Goal: Find specific page/section: Find specific page/section

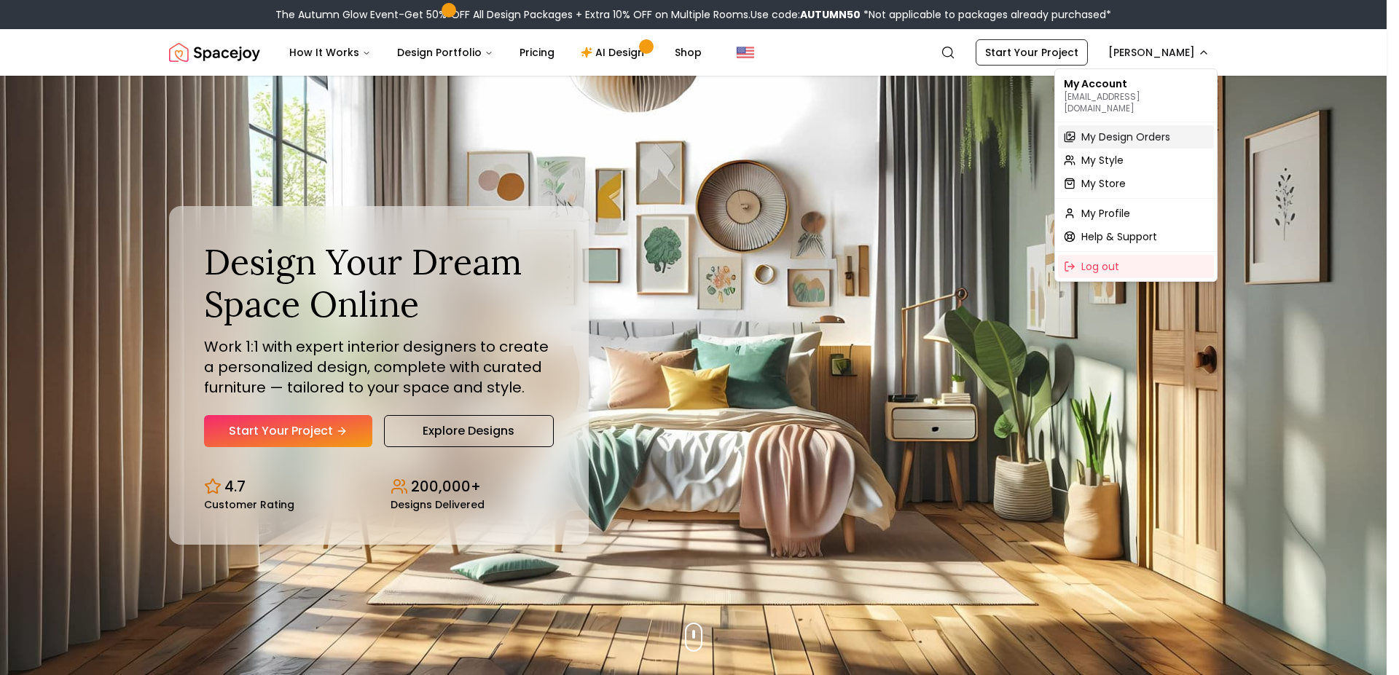
click at [1111, 130] on span "My Design Orders" at bounding box center [1125, 137] width 89 height 15
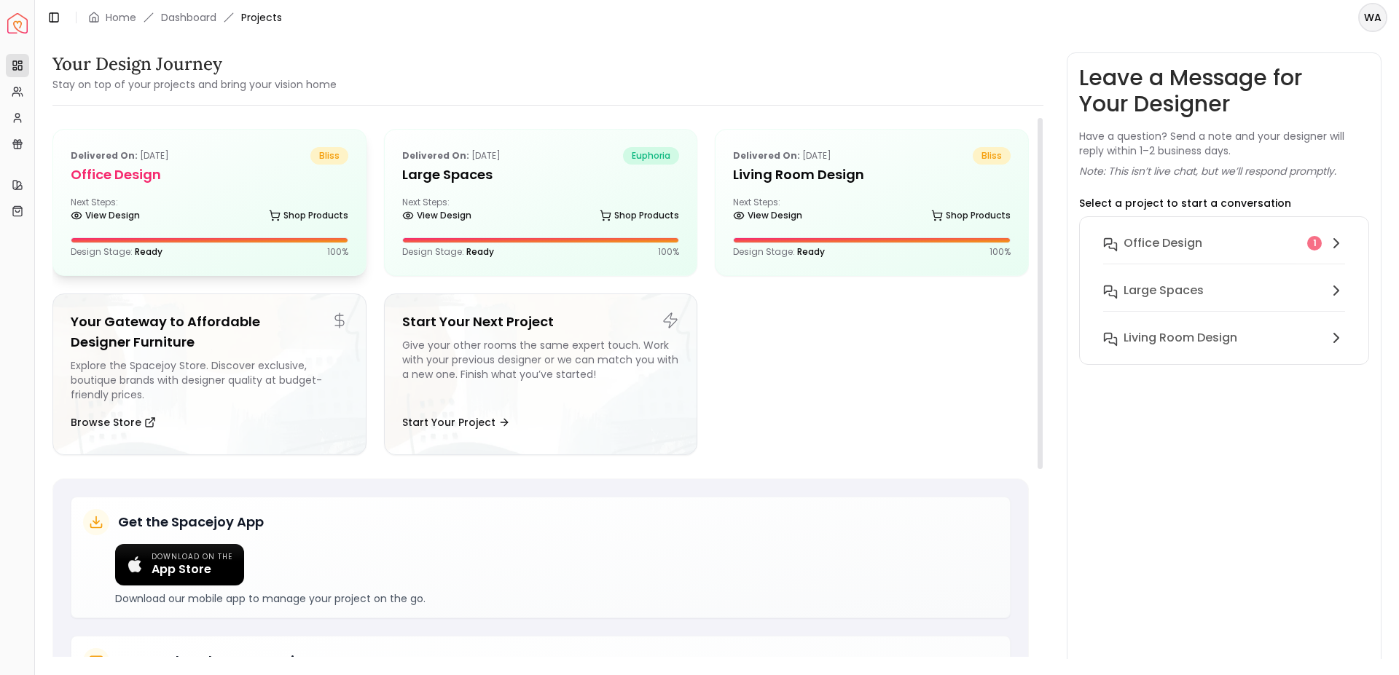
click at [231, 205] on div "Next Steps: View Design Shop Products" at bounding box center [210, 211] width 278 height 29
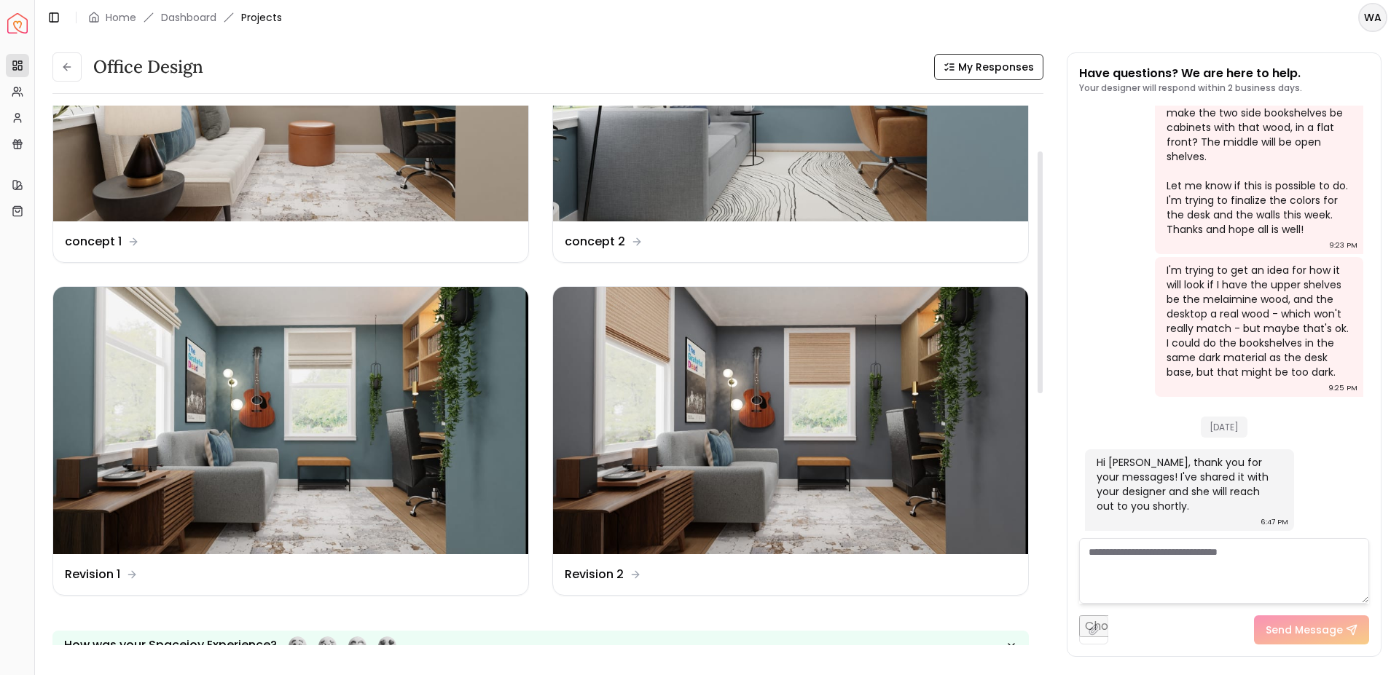
scroll to position [101, 0]
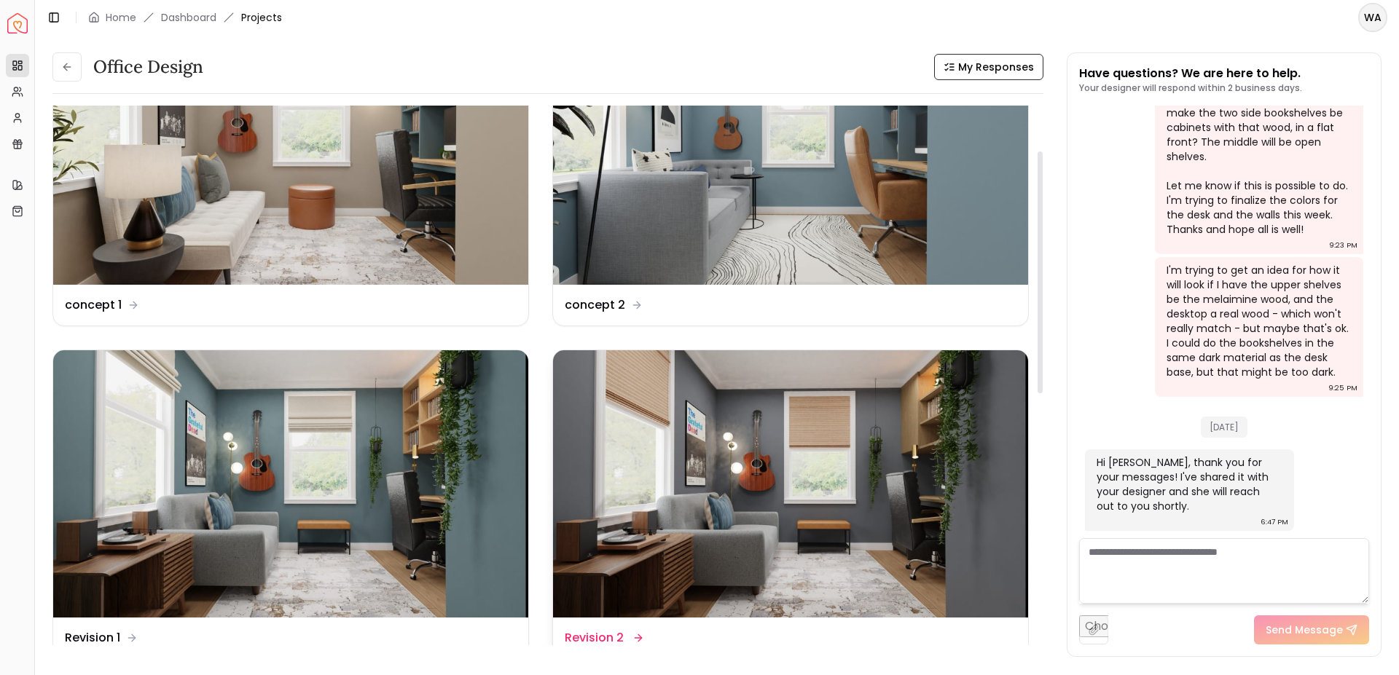
click at [769, 410] on img at bounding box center [790, 483] width 475 height 267
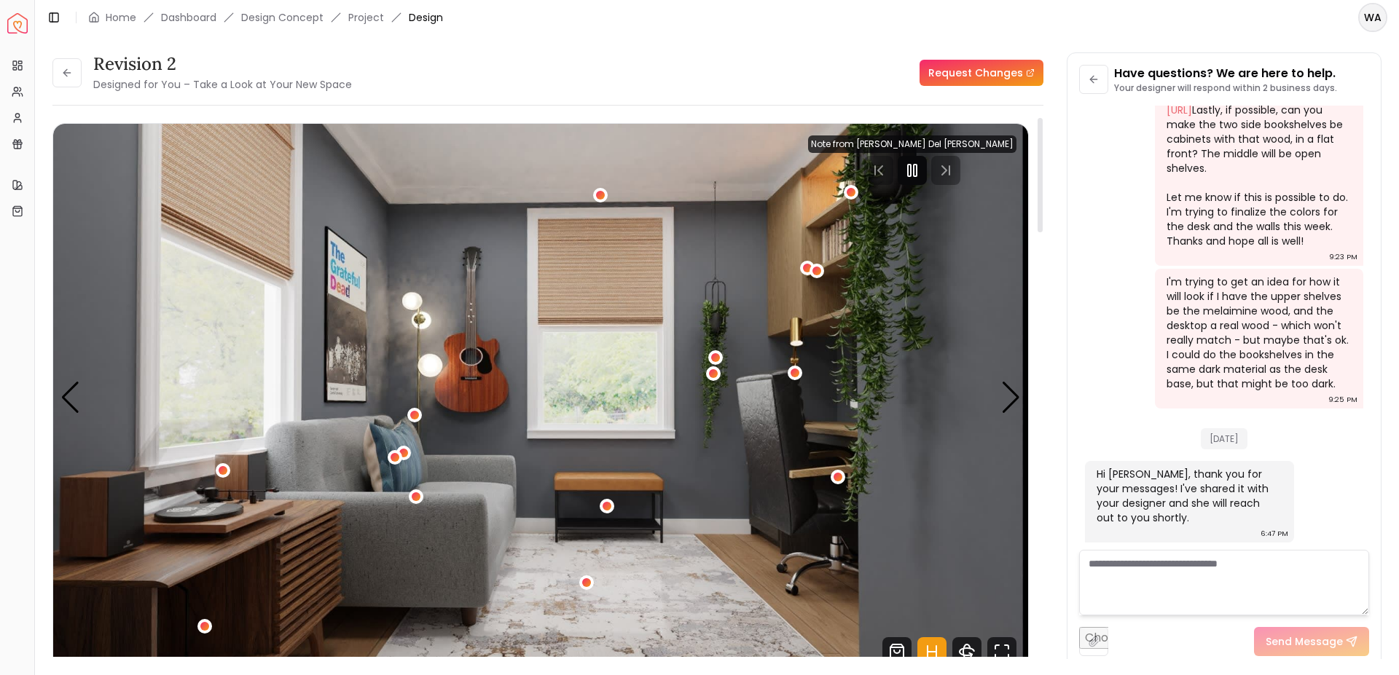
click at [927, 179] on div at bounding box center [912, 170] width 29 height 29
click at [1020, 642] on img "1 / 5" at bounding box center [540, 398] width 975 height 549
click at [998, 646] on icon "Fullscreen" at bounding box center [997, 648] width 4 height 4
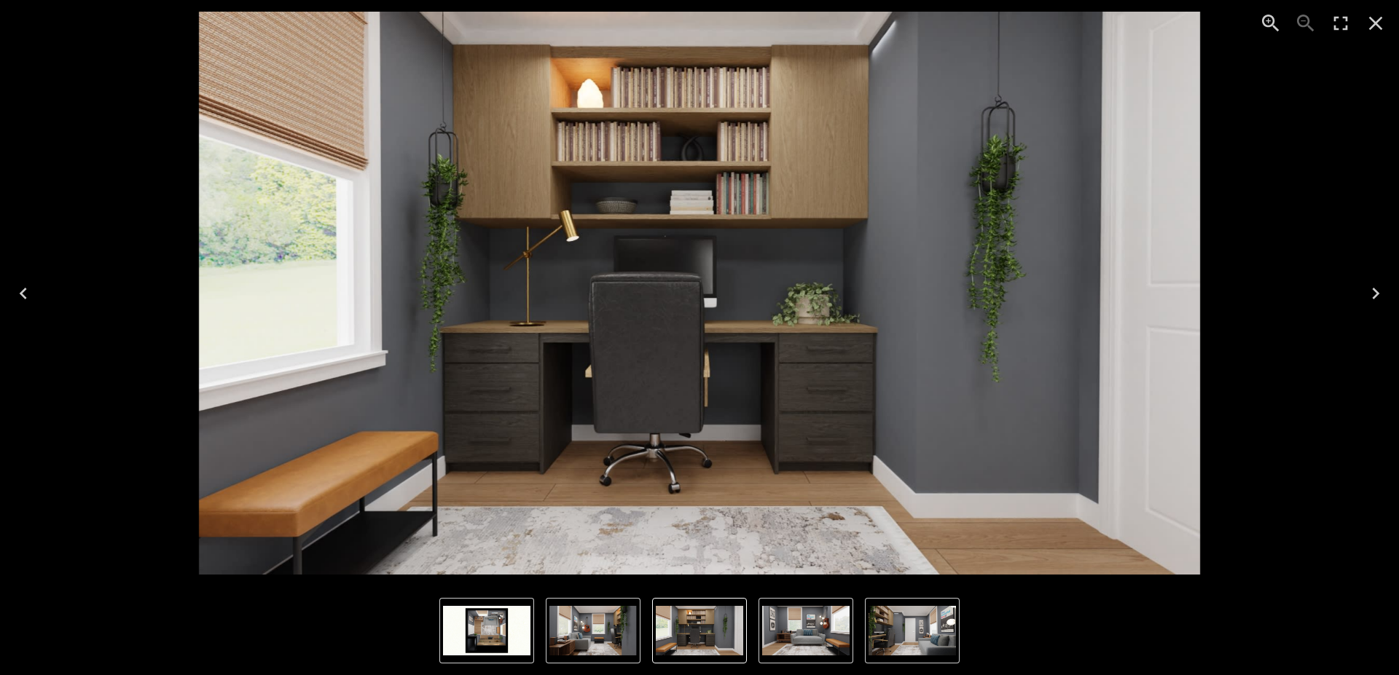
click at [1375, 286] on icon "Next" at bounding box center [1375, 293] width 23 height 23
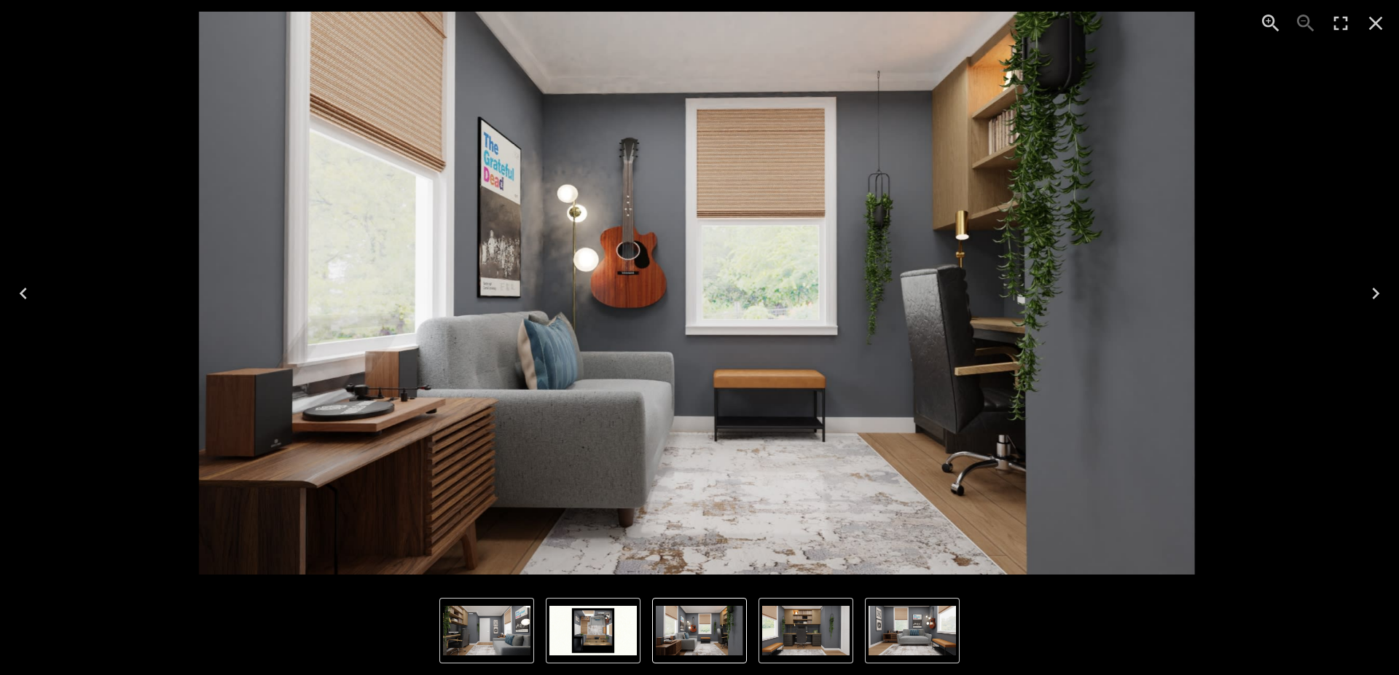
click at [1386, 18] on icon "Close" at bounding box center [1375, 23] width 23 height 23
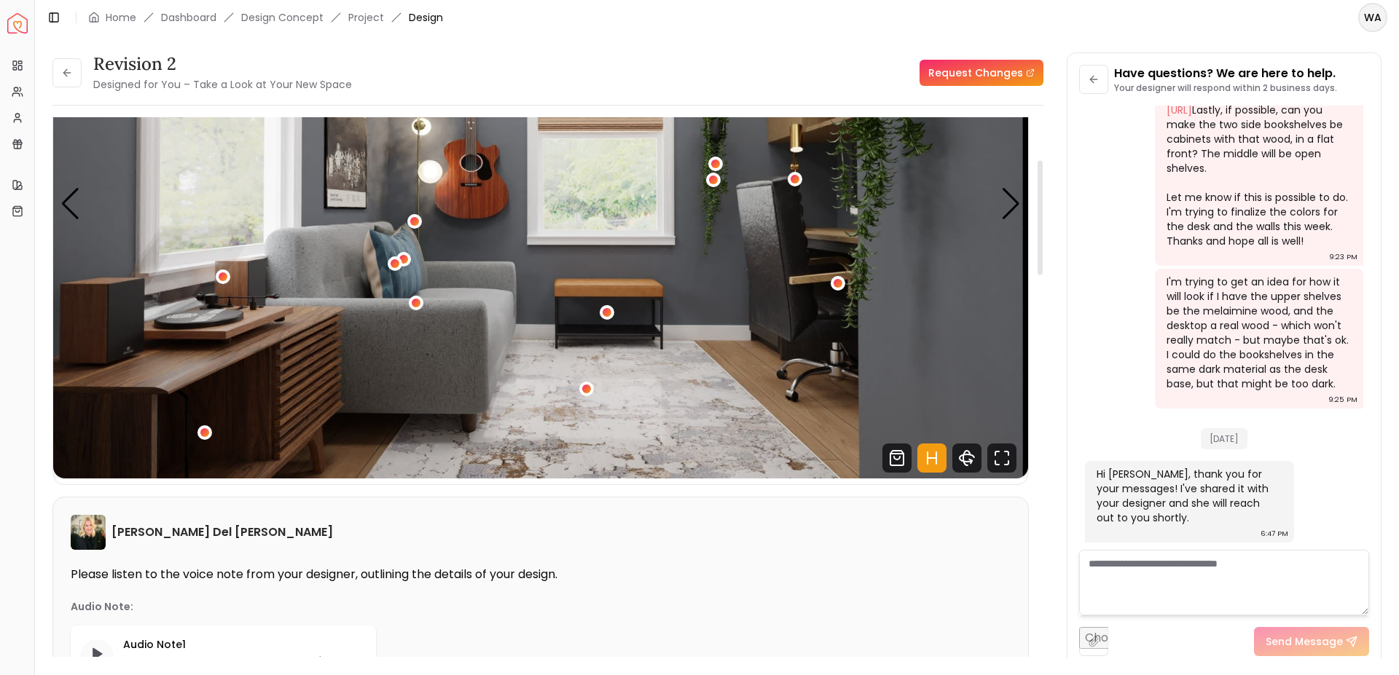
scroll to position [201, 0]
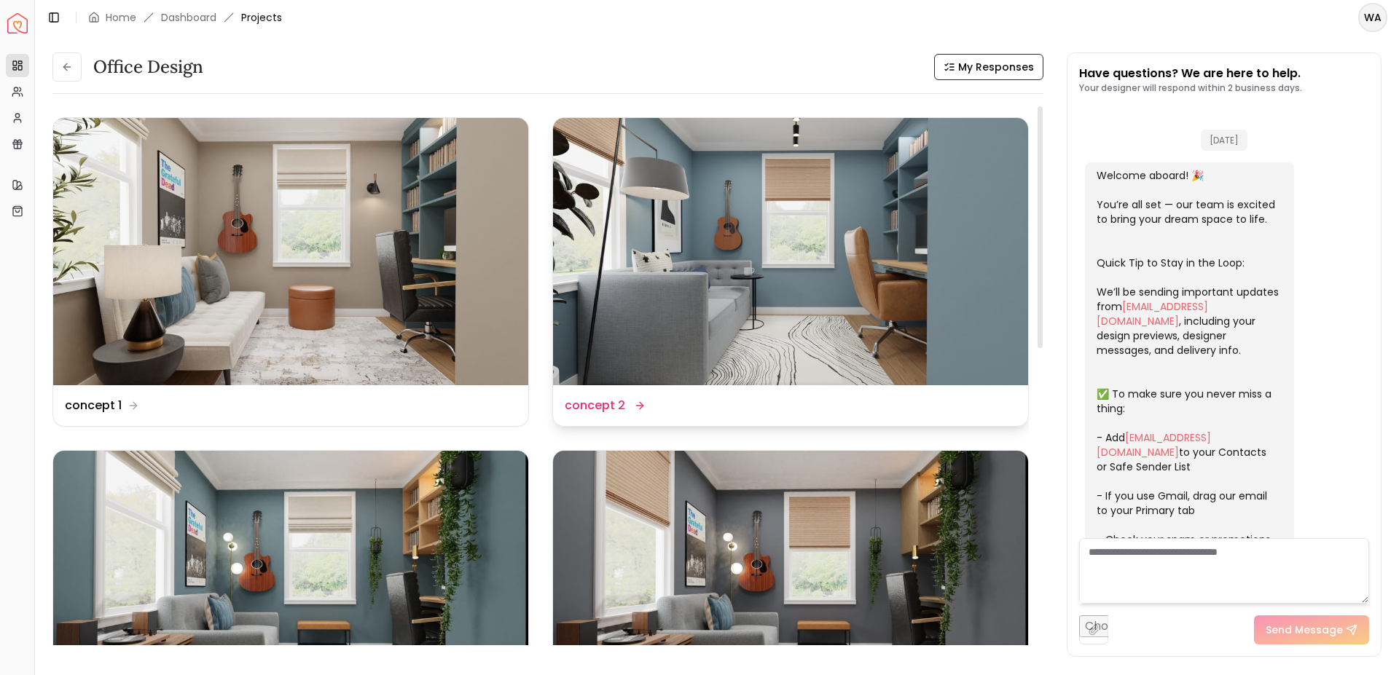
scroll to position [1278, 0]
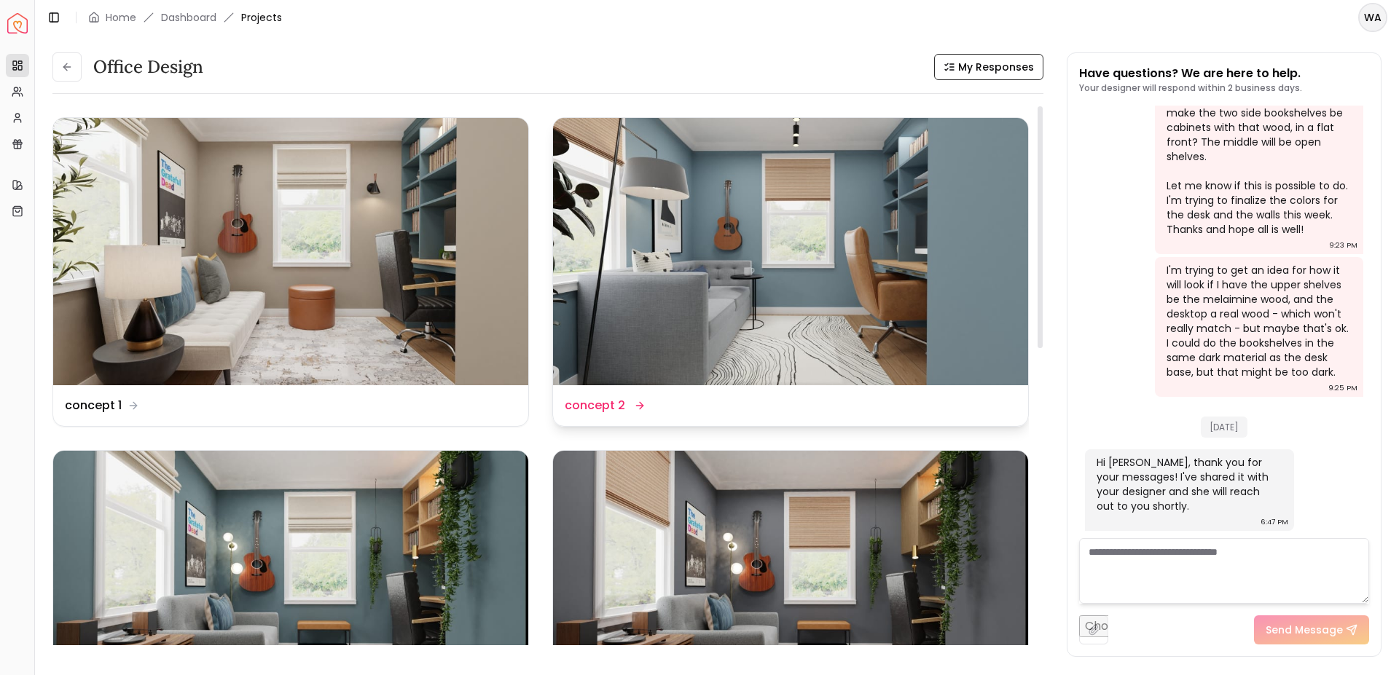
click at [761, 257] on img at bounding box center [790, 251] width 475 height 267
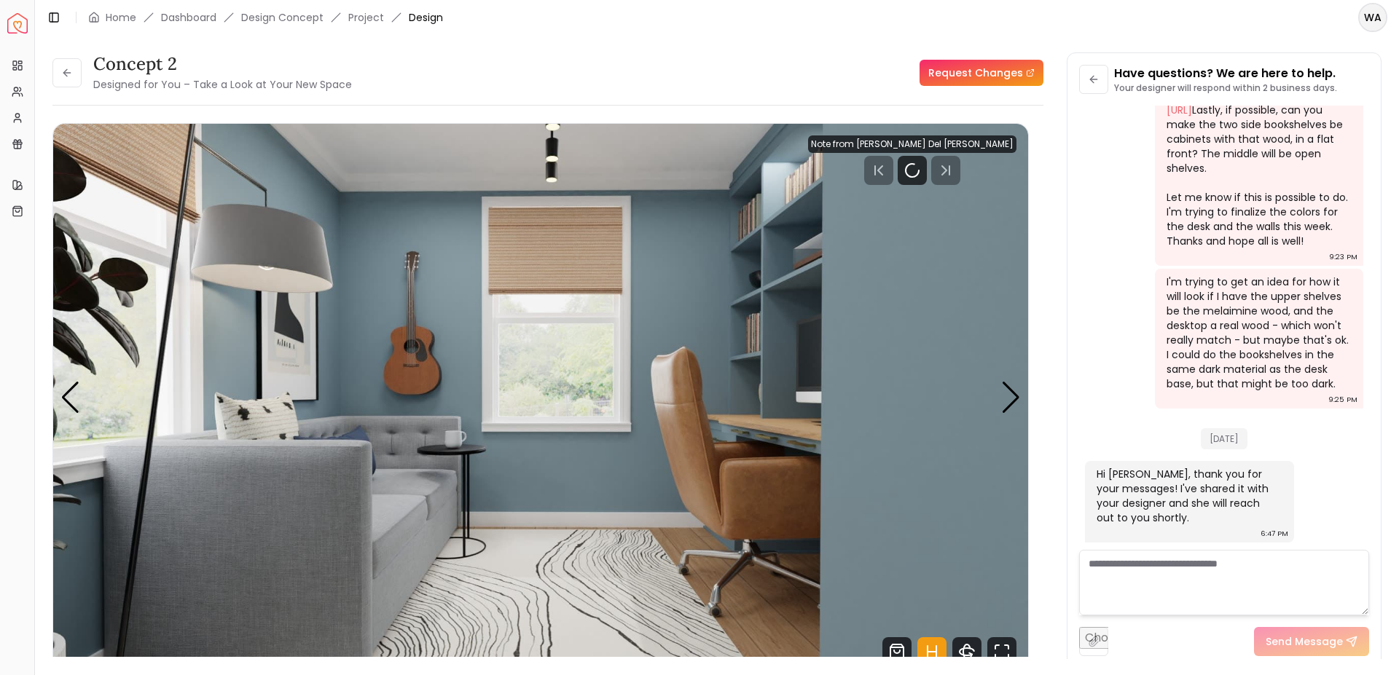
scroll to position [1266, 0]
click at [917, 174] on rect "Pause" at bounding box center [915, 171] width 3 height 12
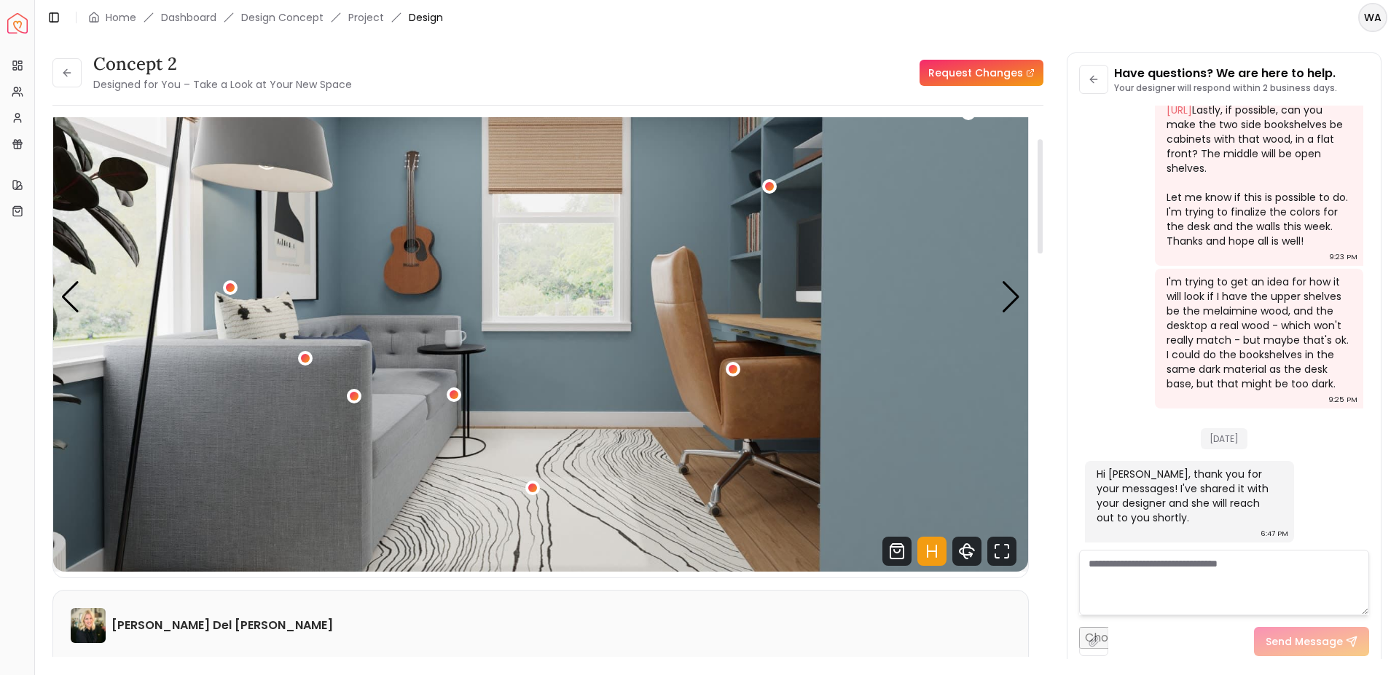
scroll to position [0, 0]
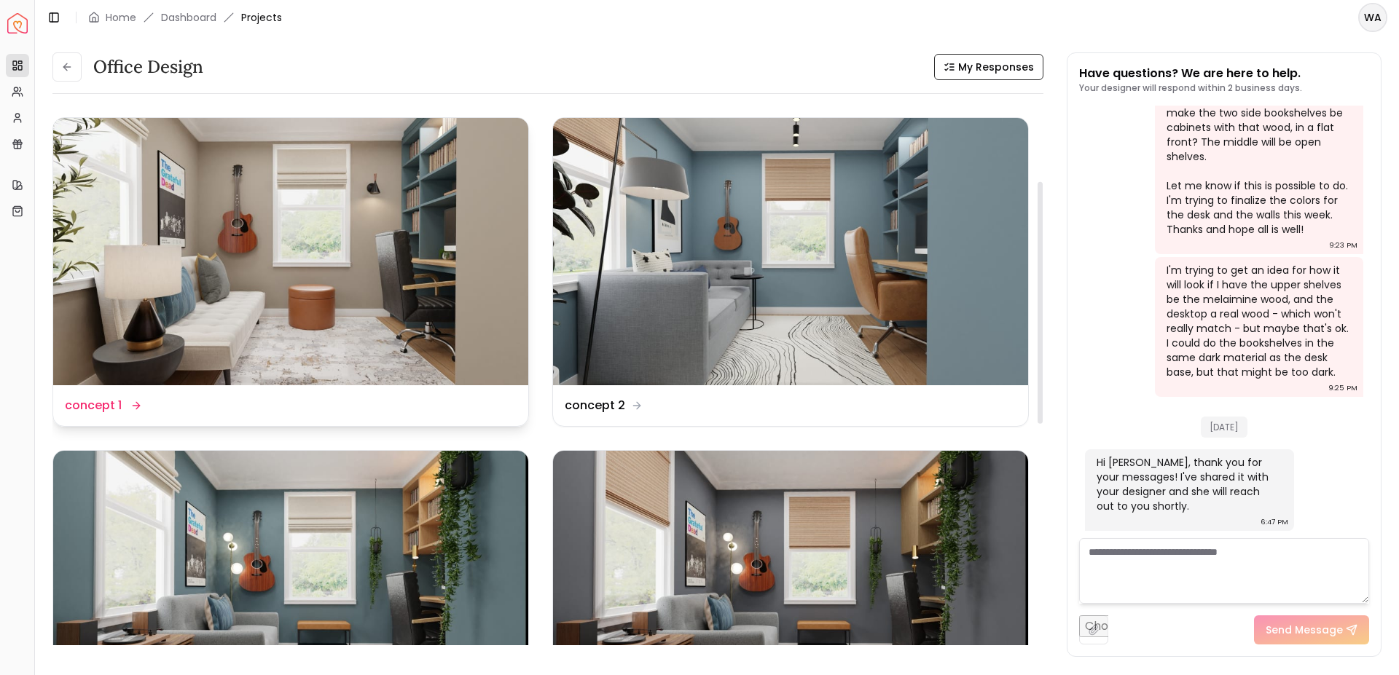
scroll to position [302, 0]
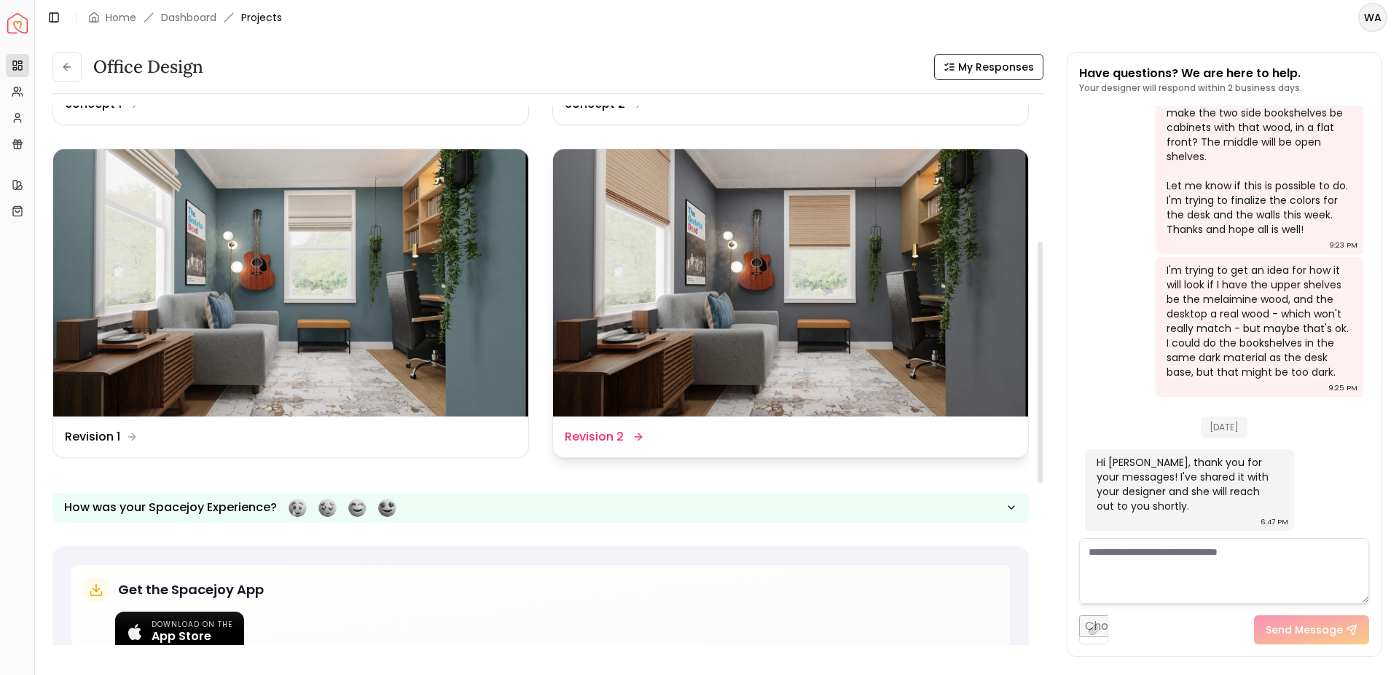
click at [684, 254] on img at bounding box center [790, 282] width 475 height 267
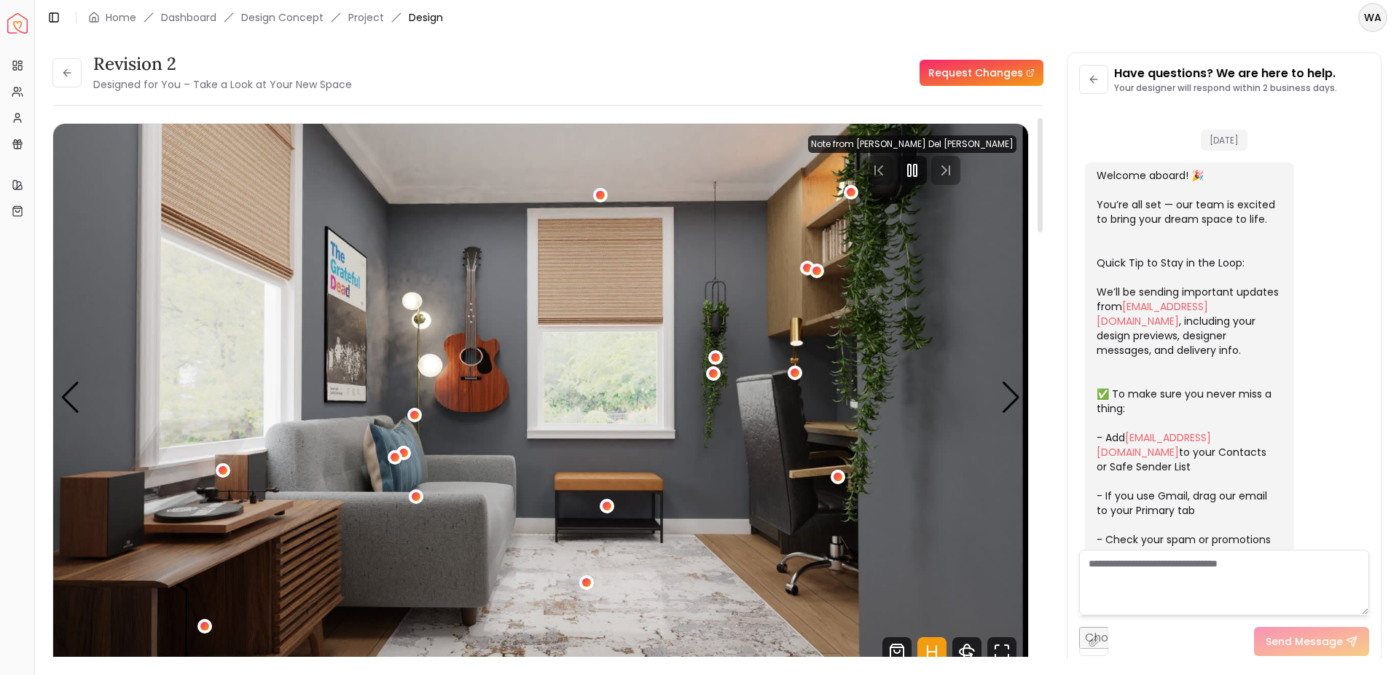
scroll to position [1266, 0]
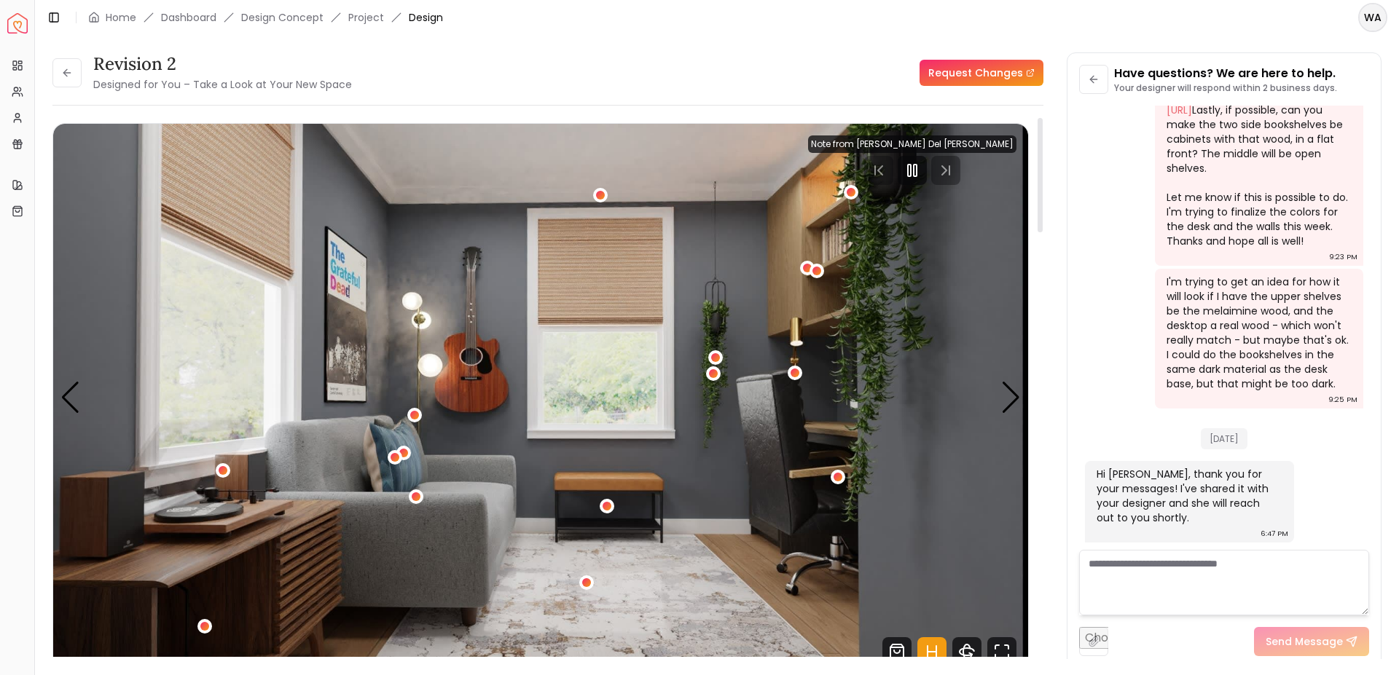
click at [592, 270] on img "1 / 5" at bounding box center [540, 398] width 975 height 549
click at [927, 173] on div at bounding box center [912, 170] width 29 height 29
click at [1008, 385] on div "Next slide" at bounding box center [1011, 398] width 20 height 32
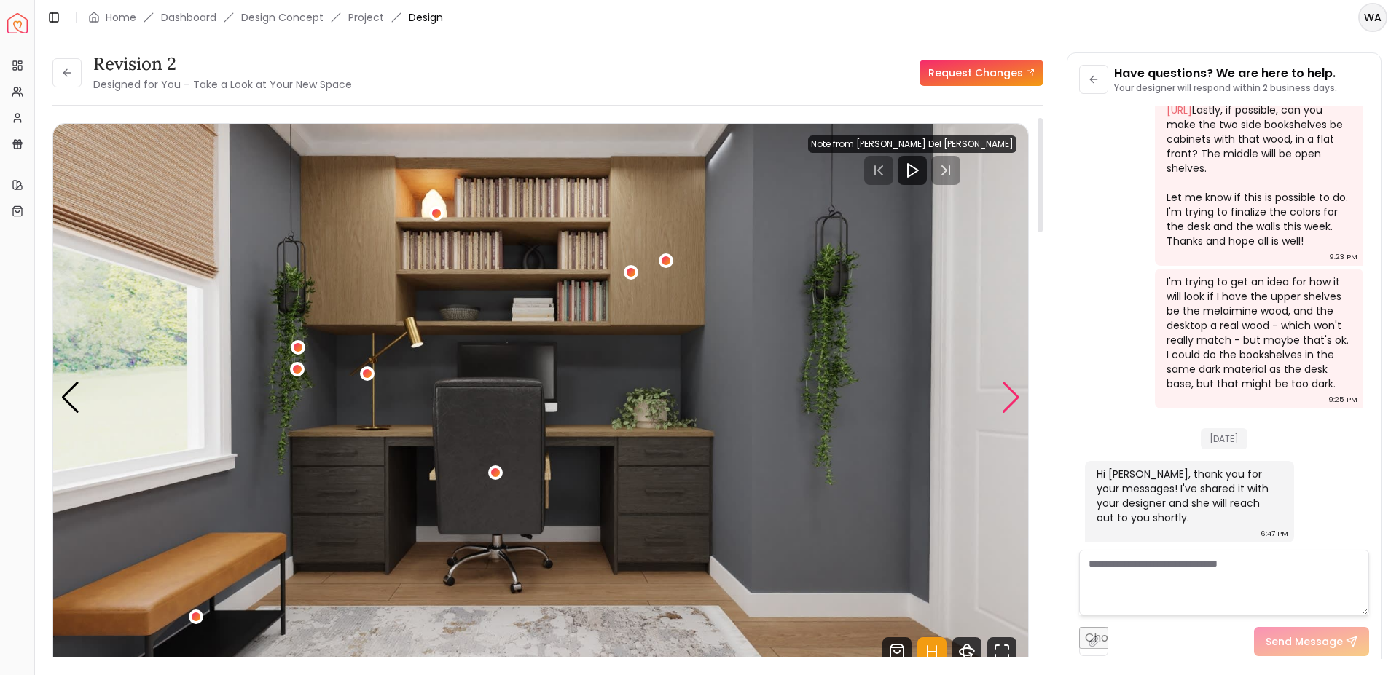
click at [1008, 385] on div "Next slide" at bounding box center [1011, 398] width 20 height 32
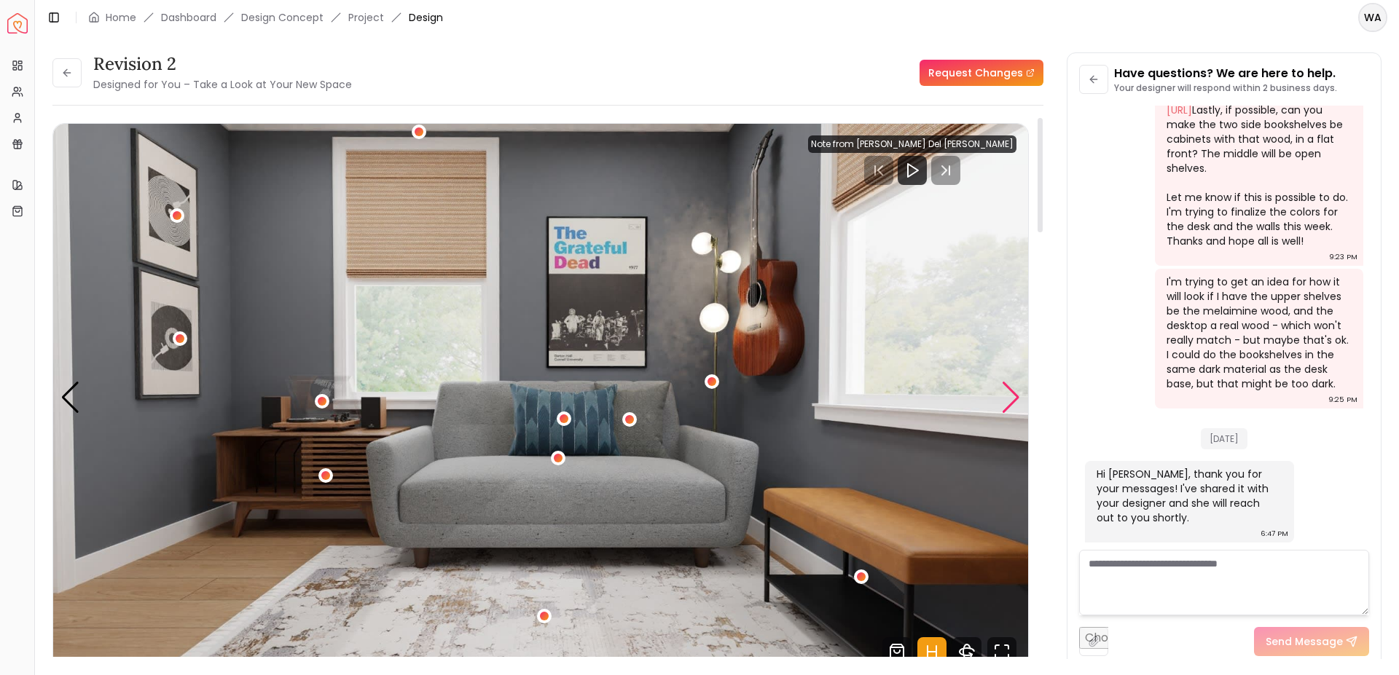
click at [1008, 385] on div "Next slide" at bounding box center [1011, 398] width 20 height 32
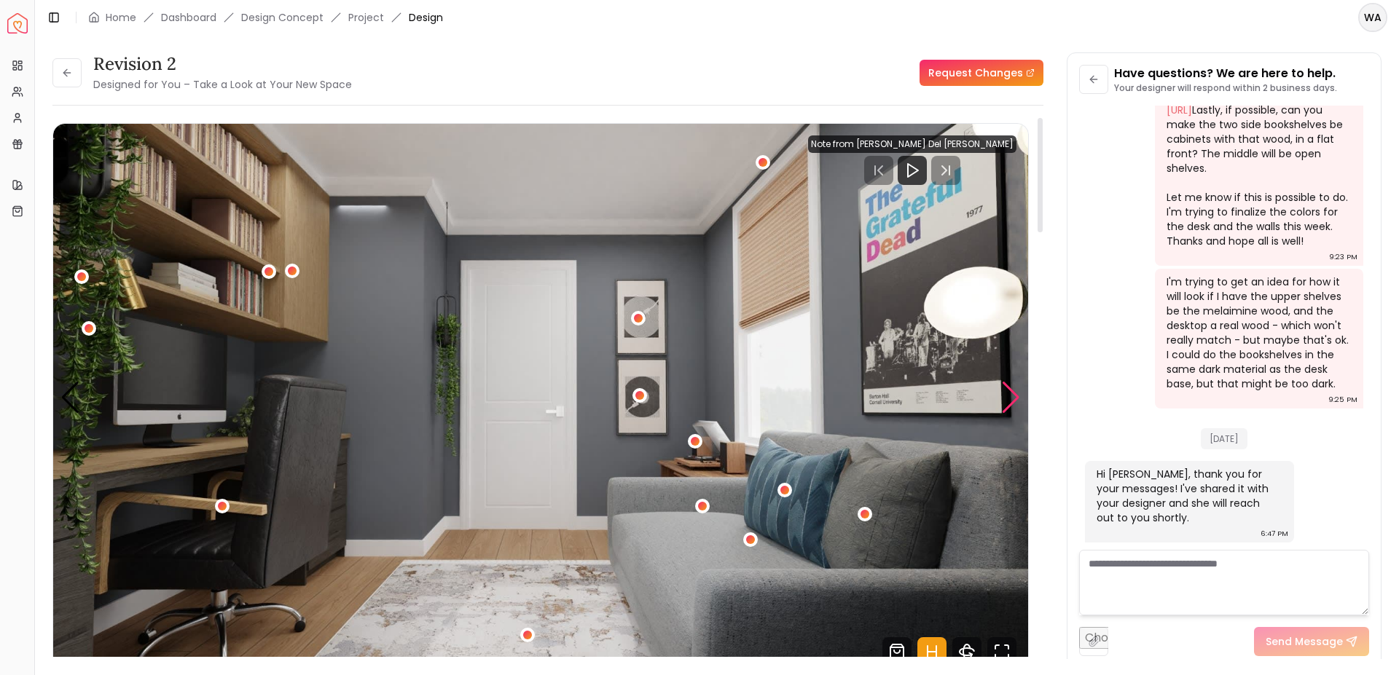
click at [1008, 385] on div "Next slide" at bounding box center [1011, 398] width 20 height 32
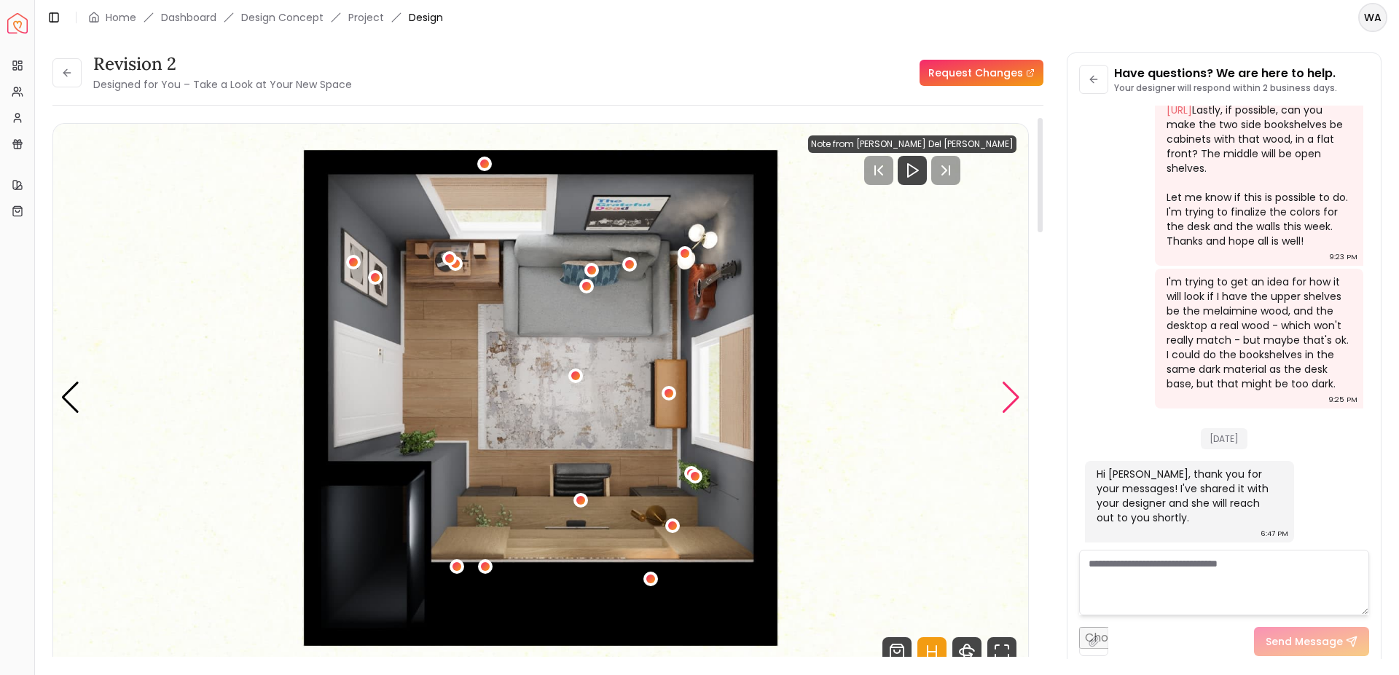
click at [1008, 385] on div "Next slide" at bounding box center [1011, 398] width 20 height 32
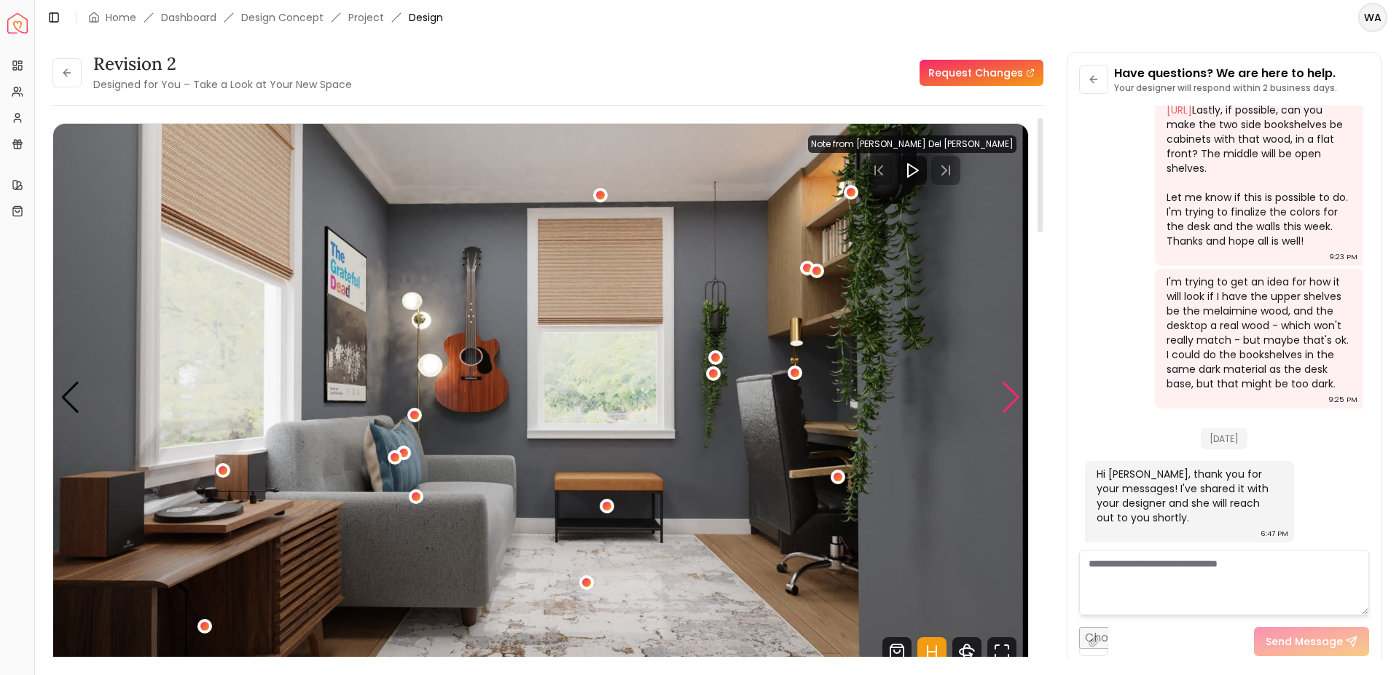
click at [1008, 385] on div "Next slide" at bounding box center [1011, 398] width 20 height 32
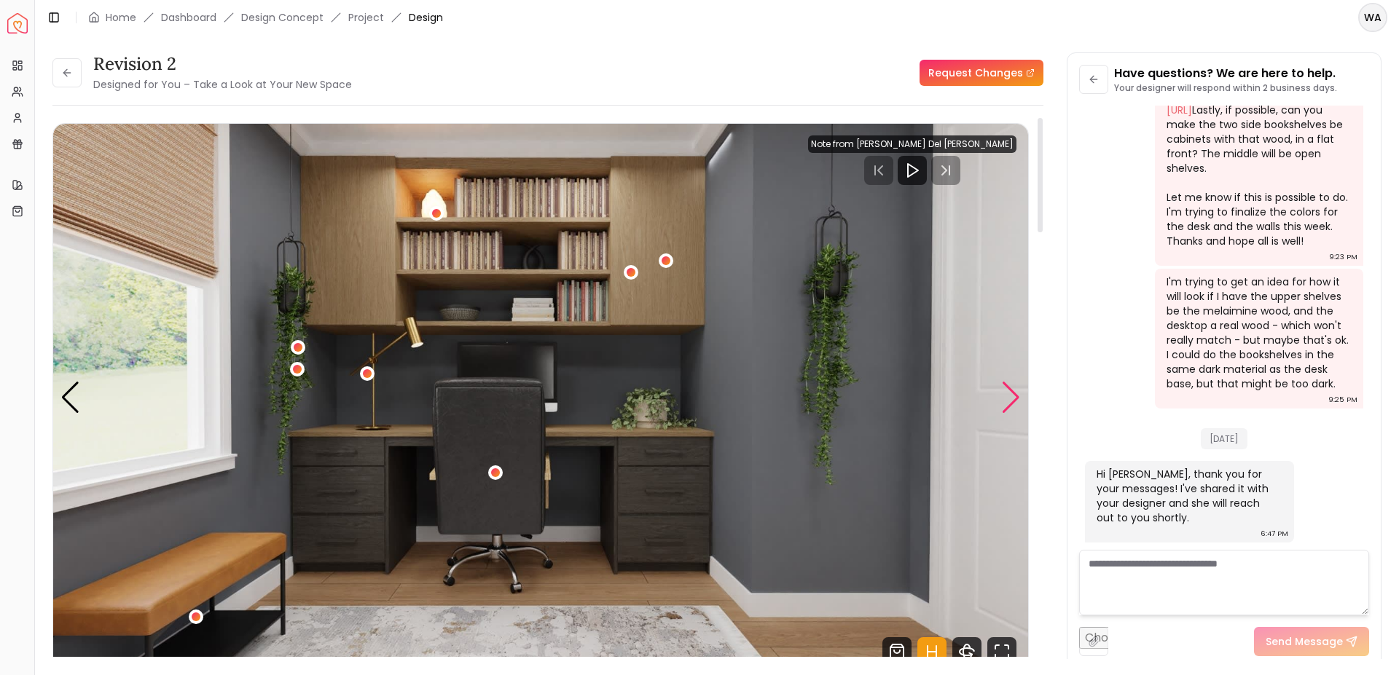
click at [1013, 404] on div "Next slide" at bounding box center [1011, 398] width 20 height 32
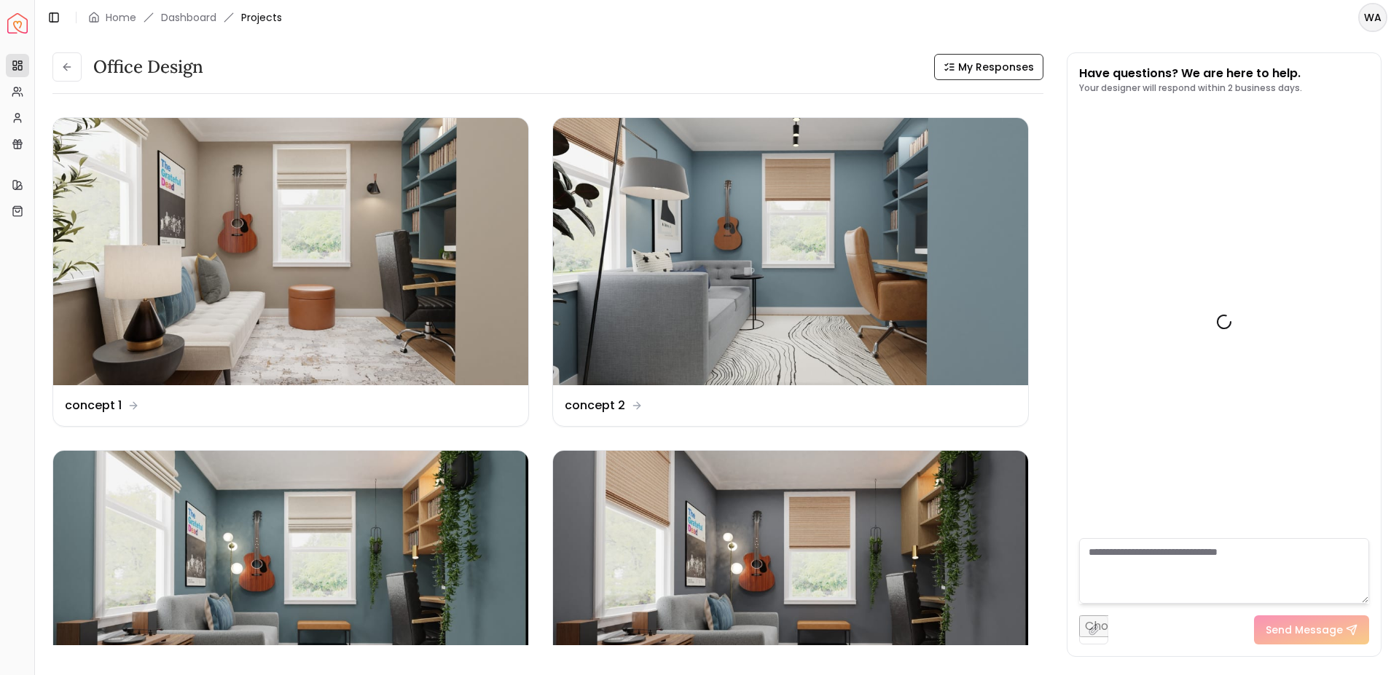
scroll to position [1278, 0]
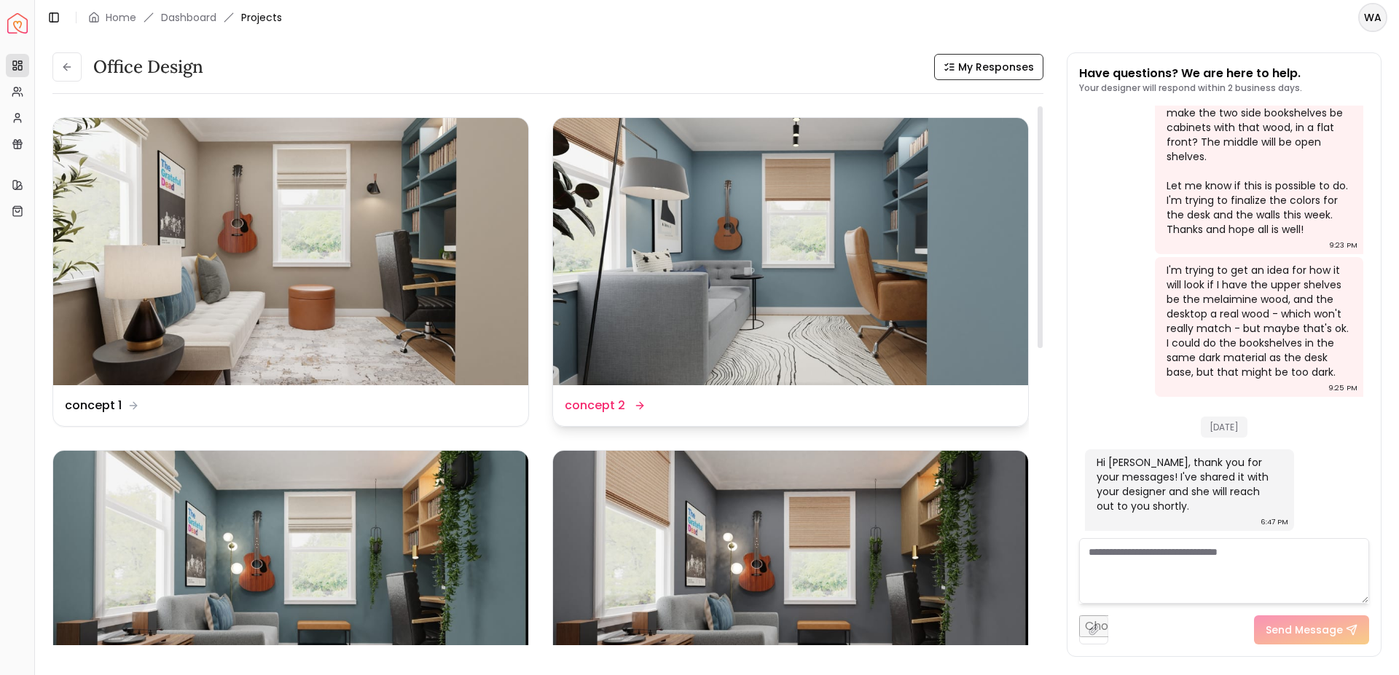
click at [772, 271] on img at bounding box center [790, 251] width 475 height 267
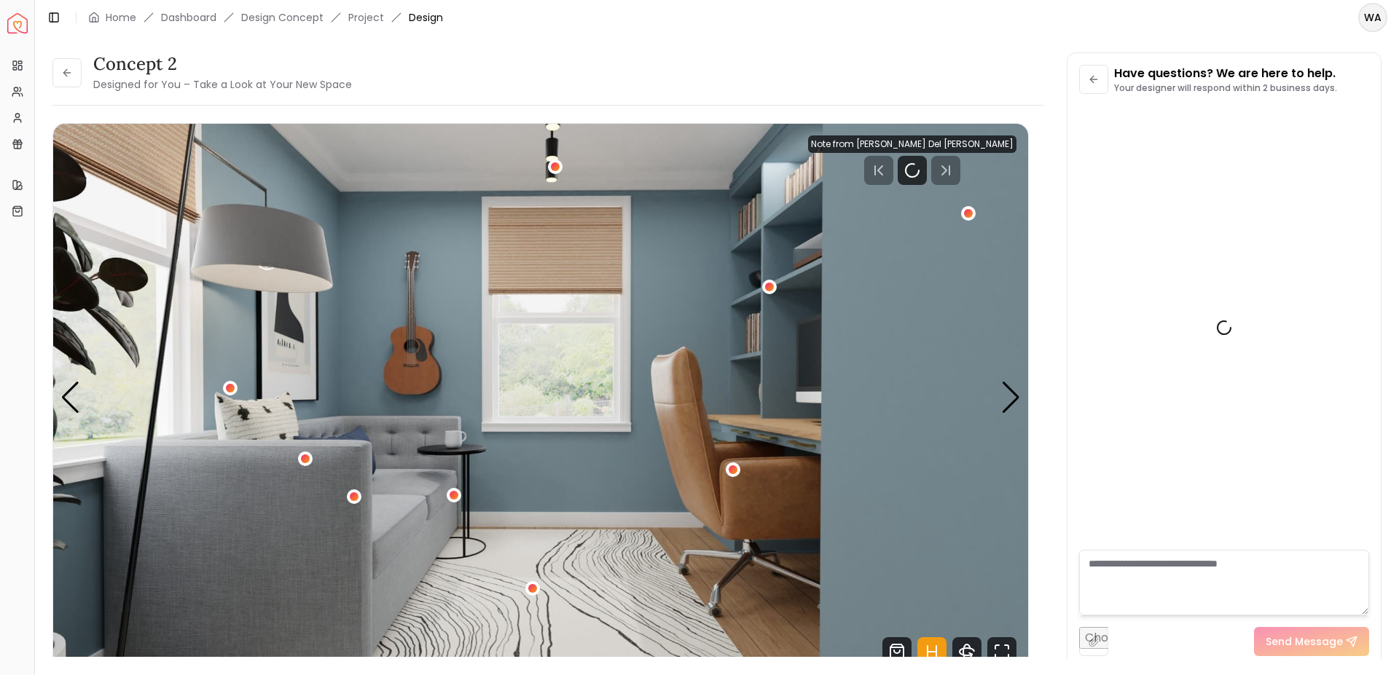
scroll to position [1266, 0]
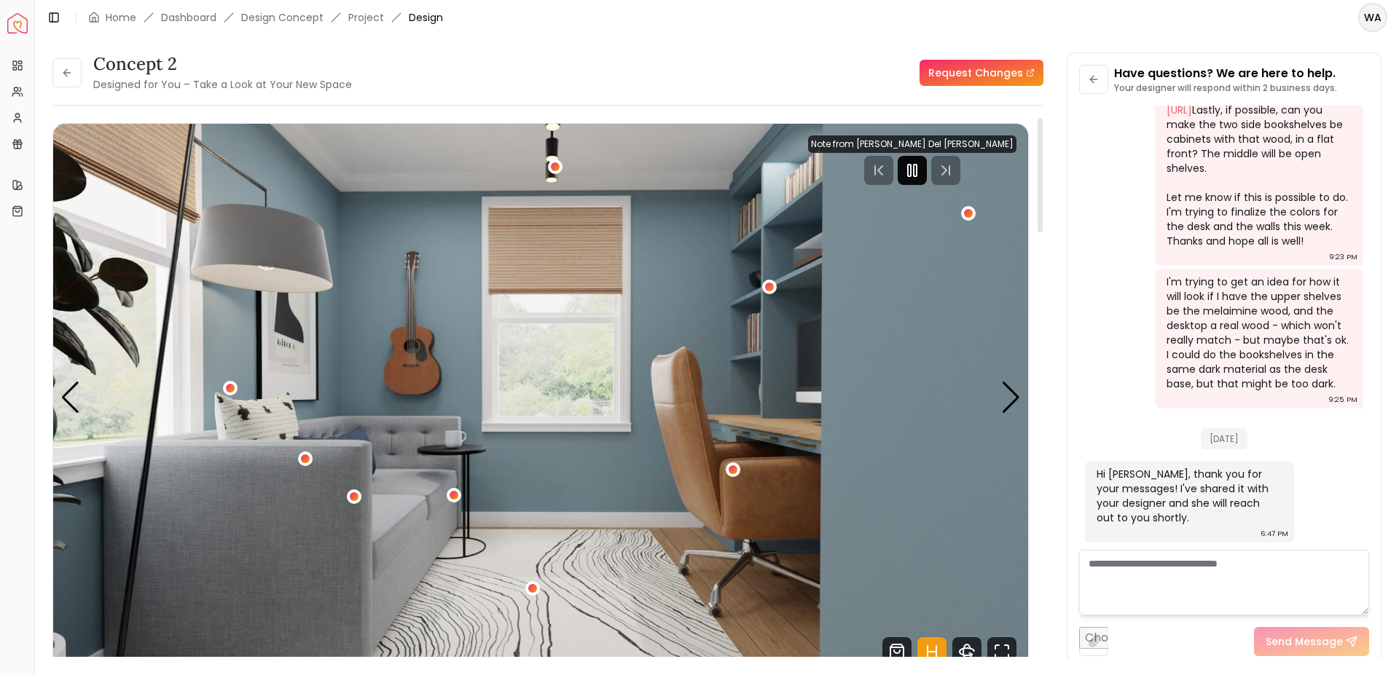
click at [927, 168] on div at bounding box center [912, 170] width 29 height 29
click at [1018, 384] on div "Next slide" at bounding box center [1011, 398] width 20 height 32
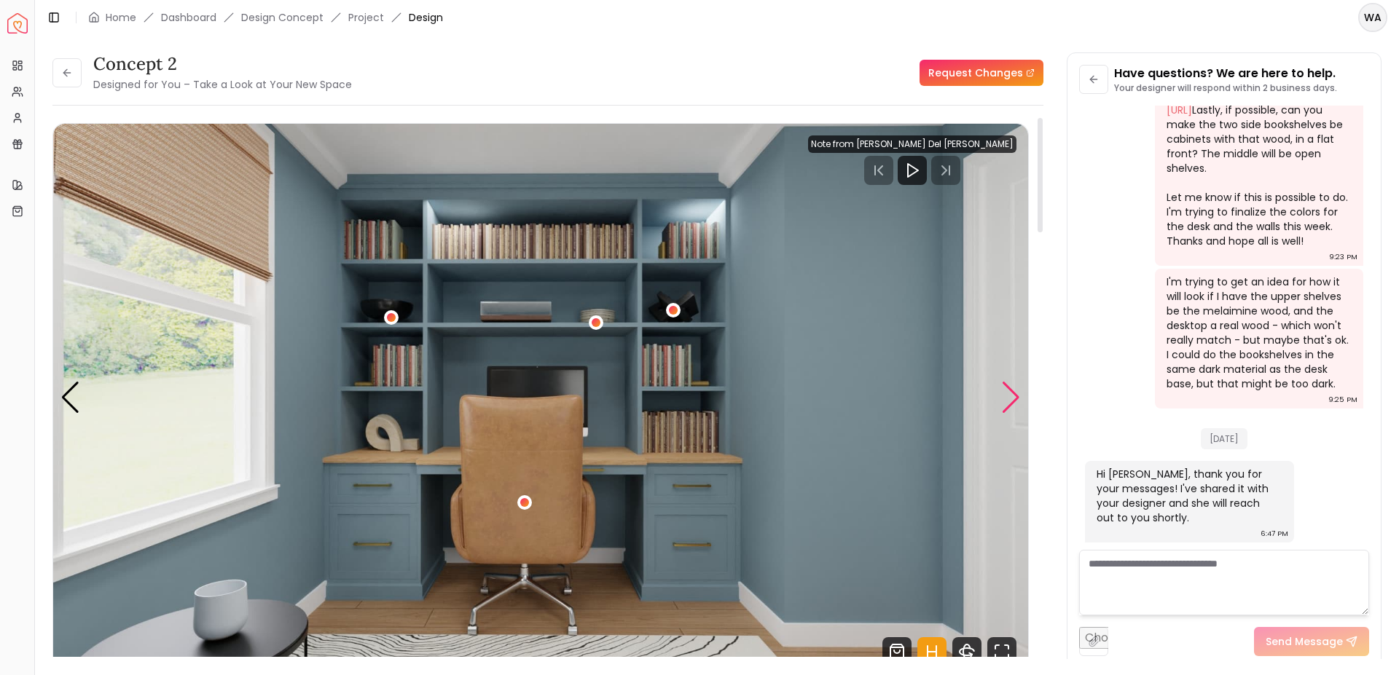
click at [1018, 384] on div "Next slide" at bounding box center [1011, 398] width 20 height 32
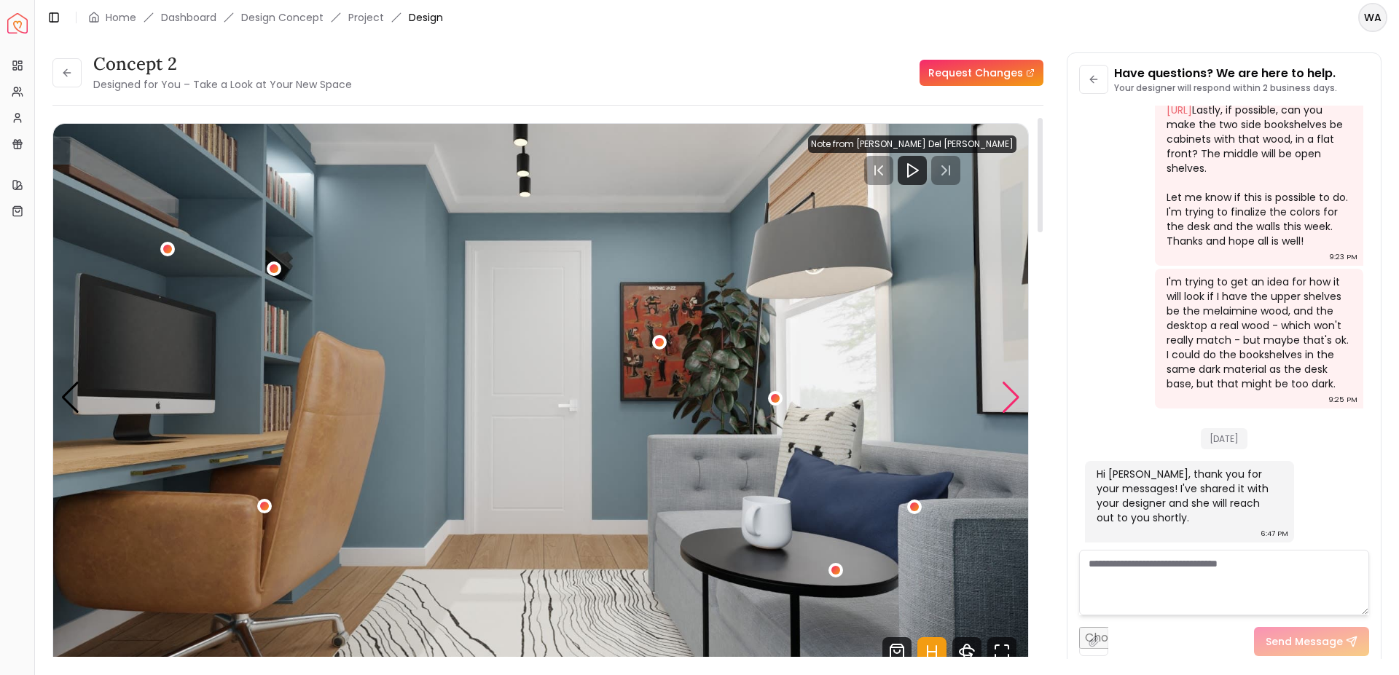
click at [1018, 384] on div "Next slide" at bounding box center [1011, 398] width 20 height 32
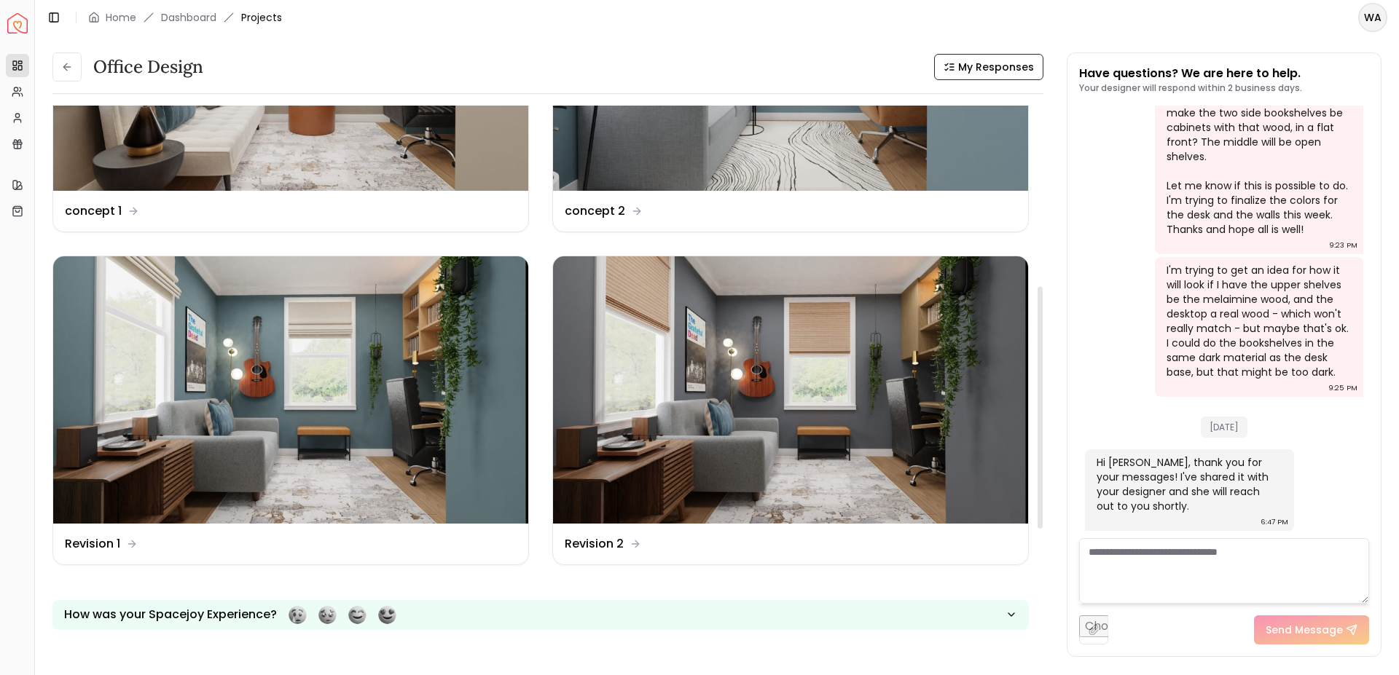
scroll to position [101, 0]
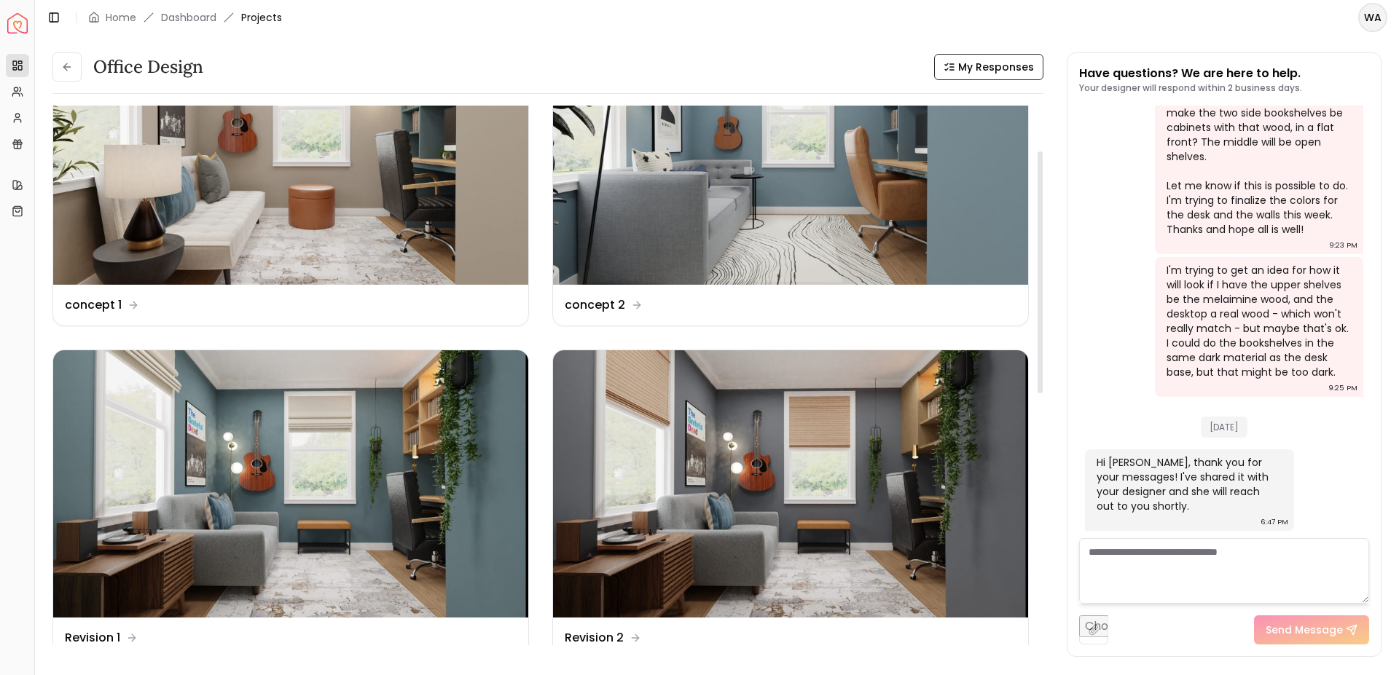
click at [801, 381] on img at bounding box center [790, 483] width 475 height 267
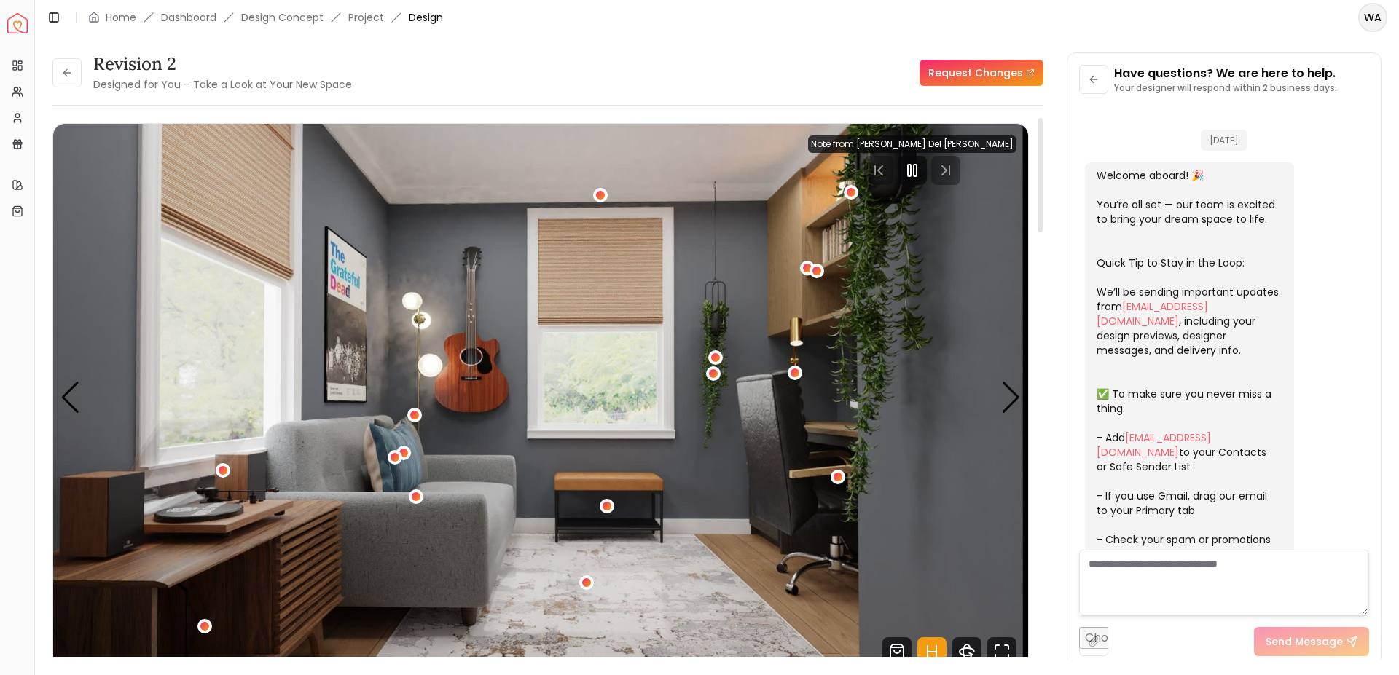
scroll to position [1266, 0]
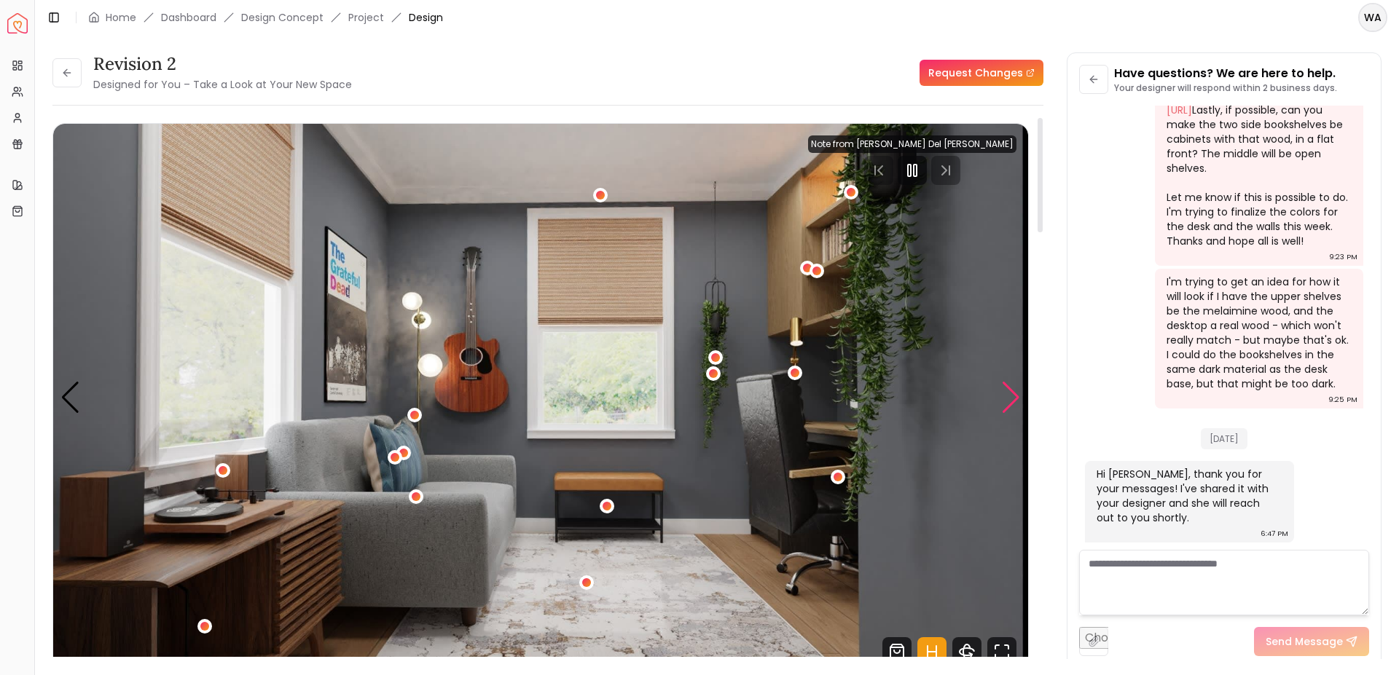
click at [1008, 387] on div "Next slide" at bounding box center [1011, 398] width 20 height 32
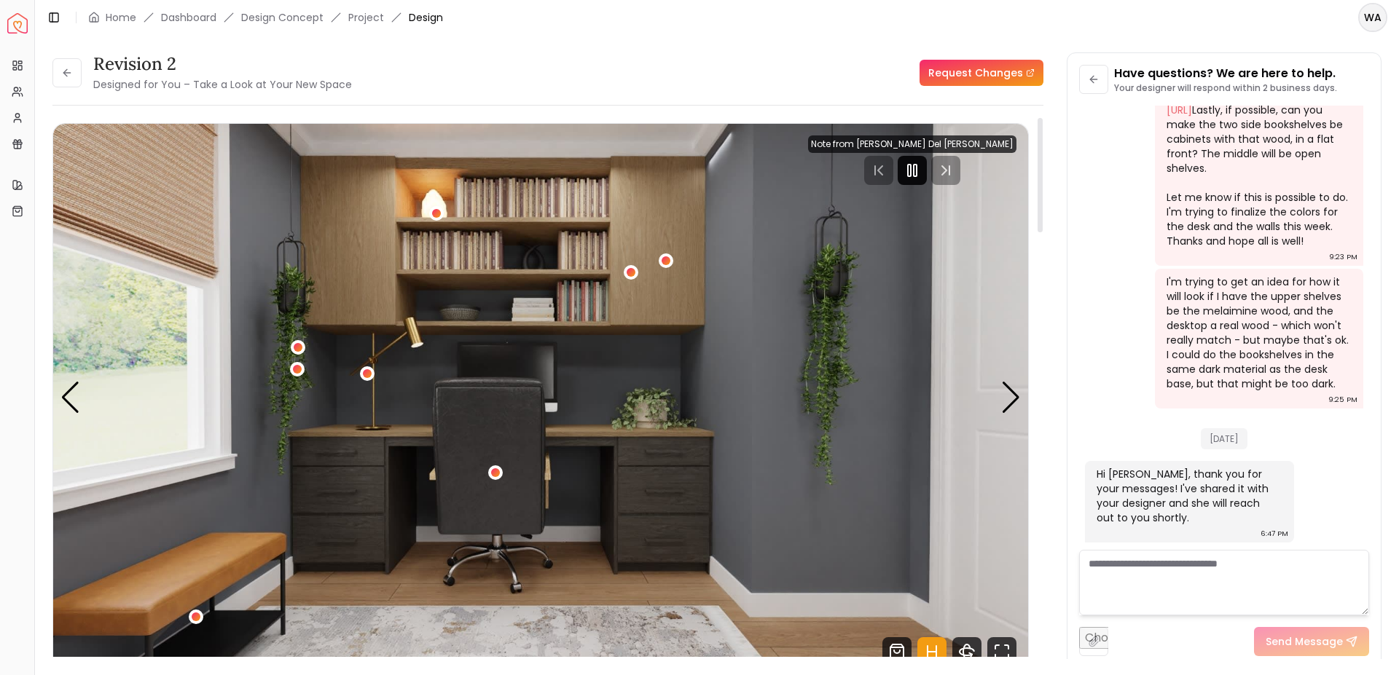
click at [917, 174] on rect "Pause" at bounding box center [915, 171] width 3 height 12
